Goal: Transaction & Acquisition: Subscribe to service/newsletter

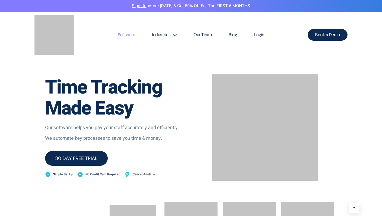
click at [83, 162] on link "30 DAY FREE TRIAL" at bounding box center [76, 158] width 63 height 15
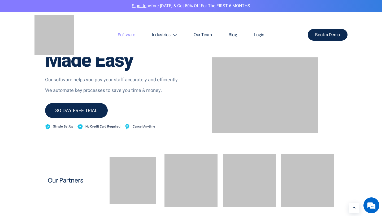
scroll to position [118, 0]
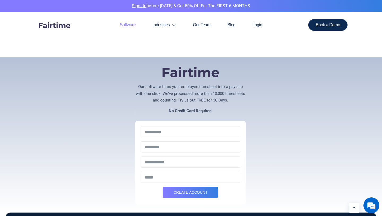
click at [126, 27] on link "Software" at bounding box center [128, 24] width 33 height 25
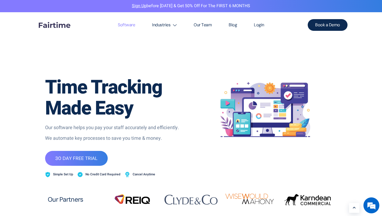
click at [82, 128] on p "Our software helps you pay your staff accurately and efficiently." at bounding box center [116, 127] width 143 height 7
click at [110, 137] on p "We automate key processes to save you time & money." at bounding box center [116, 138] width 143 height 7
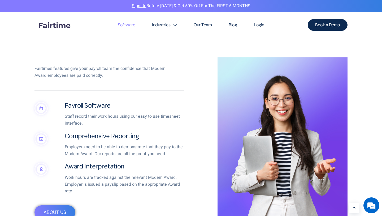
scroll to position [226, 0]
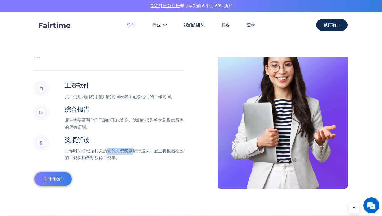
drag, startPoint x: 102, startPoint y: 150, endPoint x: 126, endPoint y: 151, distance: 24.0
click at [126, 151] on font "工作时间将根据相关的现代工资奖励进行追踪。雇主将根据相应的工资奖励金额获得工资单。" at bounding box center [124, 154] width 119 height 13
click at [135, 151] on font "工作时间将根据相关的现代工资奖励进行追踪。雇主将根据相应的工资奖励金额获得工资单。" at bounding box center [124, 154] width 119 height 13
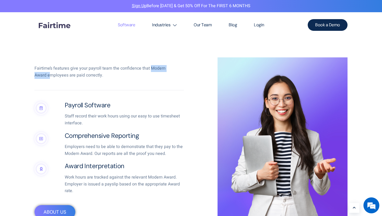
drag, startPoint x: 149, startPoint y: 70, endPoint x: 48, endPoint y: 74, distance: 101.0
click at [48, 74] on div "Fairtime’s features give your payroll team the confidence that Modern Award emp…" at bounding box center [104, 72] width 138 height 14
